Goal: Navigation & Orientation: Find specific page/section

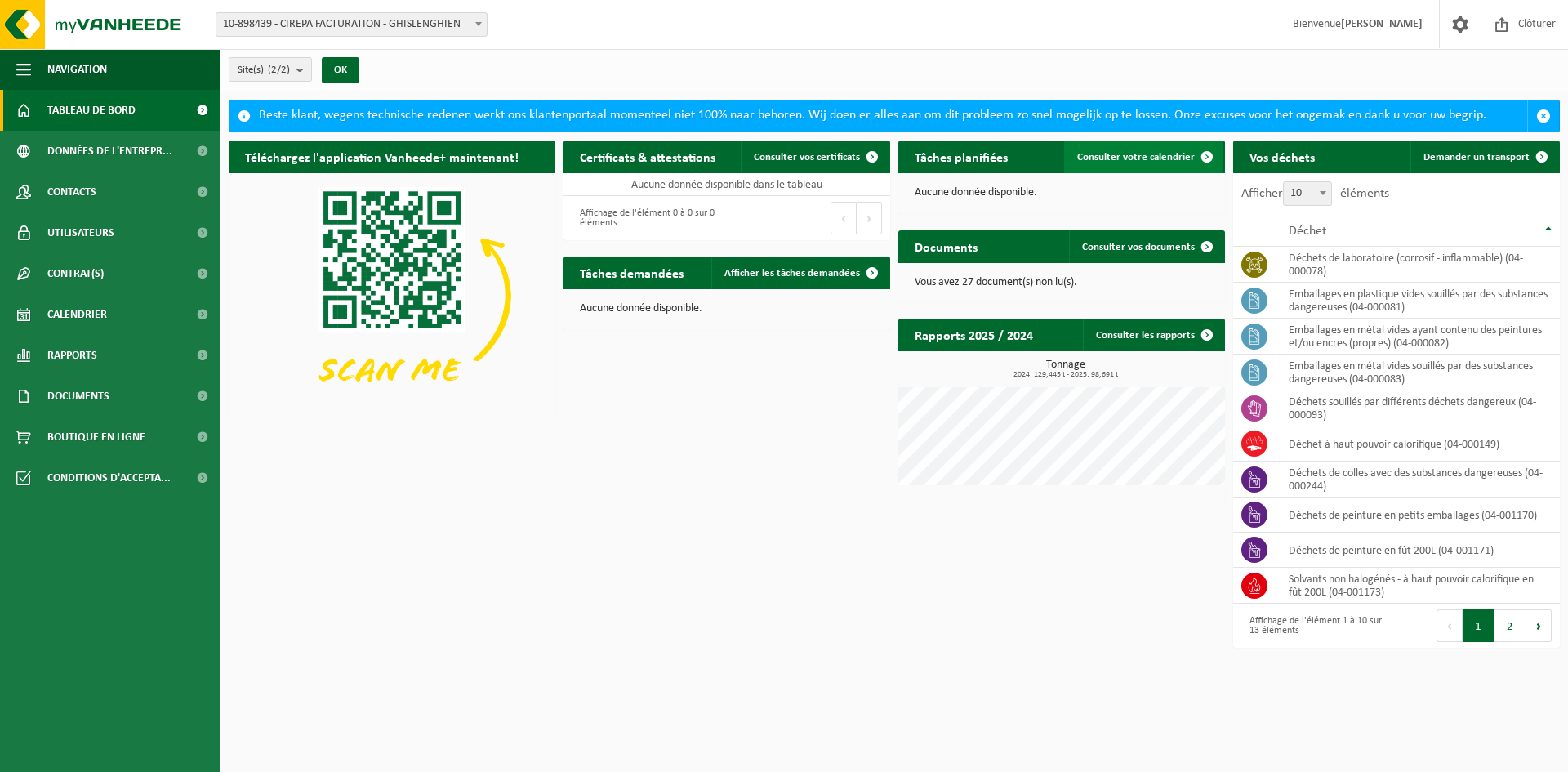
click at [1121, 152] on span "Consulter votre calendrier" at bounding box center [1136, 158] width 118 height 11
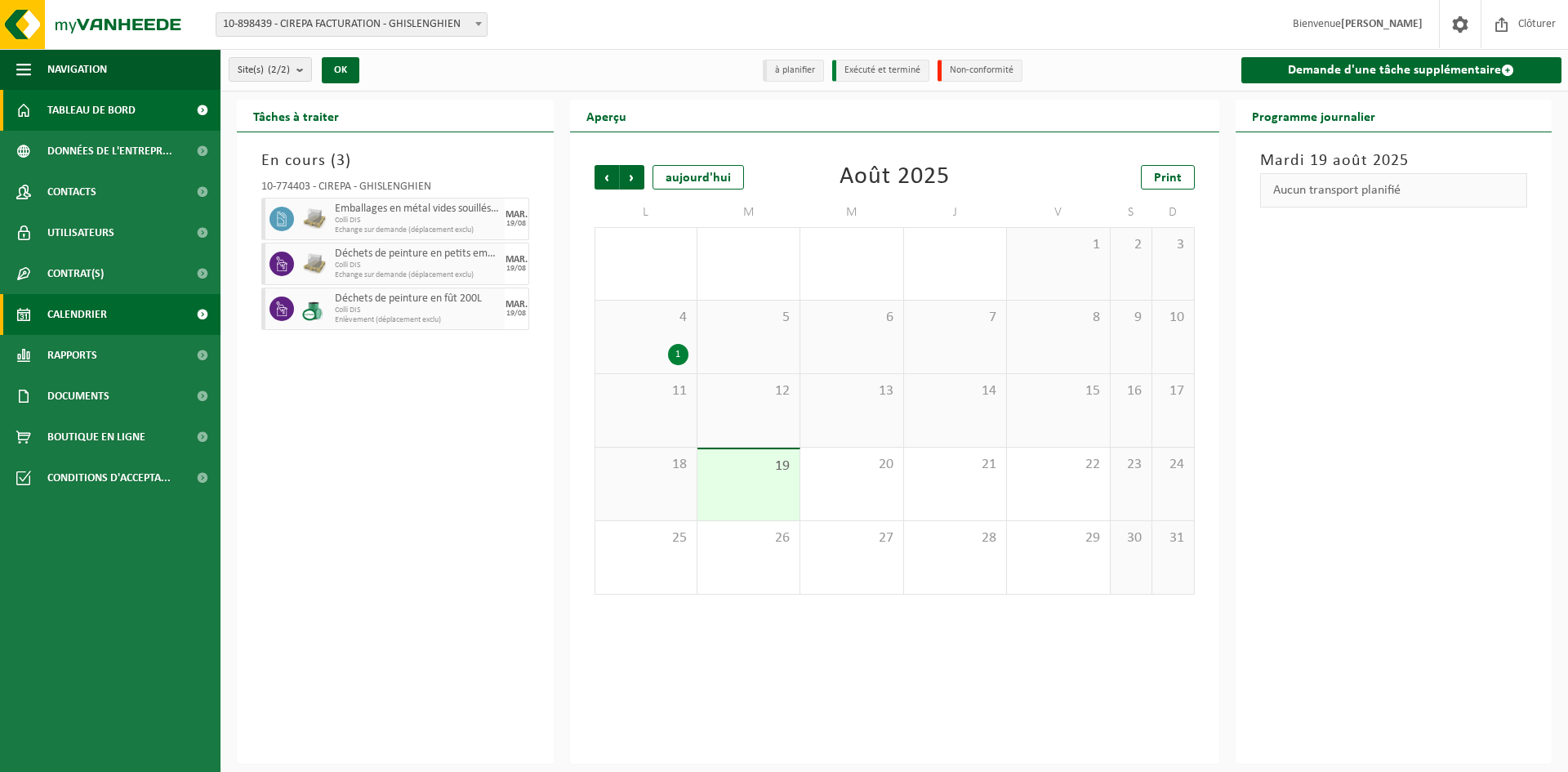
drag, startPoint x: 101, startPoint y: 110, endPoint x: 115, endPoint y: 110, distance: 14.0
click at [101, 109] on span "Tableau de bord" at bounding box center [91, 110] width 88 height 41
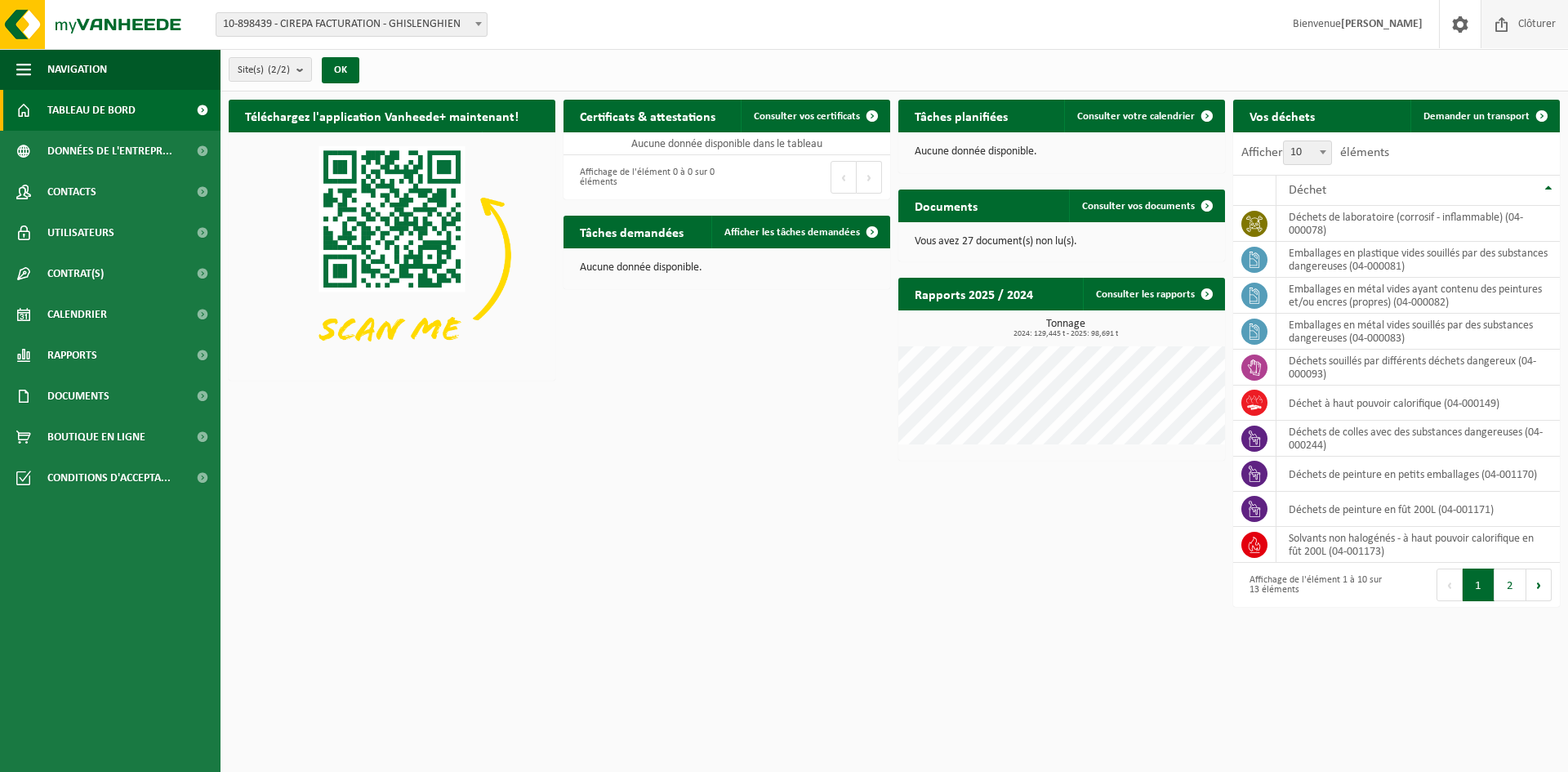
click at [1532, 27] on span "Clôturer" at bounding box center [1537, 24] width 46 height 48
